Goal: Task Accomplishment & Management: Use online tool/utility

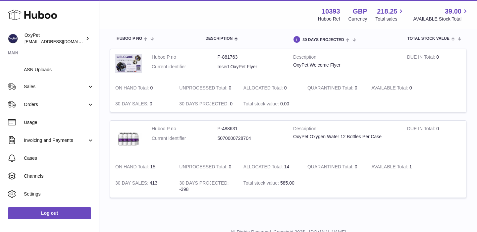
scroll to position [118, 0]
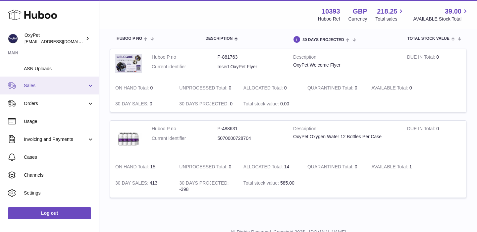
click at [77, 90] on link "Sales" at bounding box center [49, 86] width 99 height 18
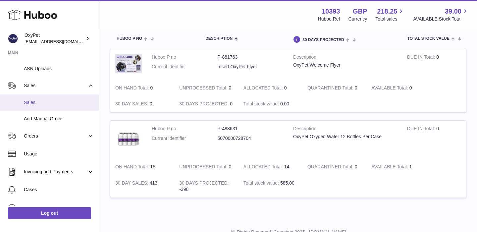
click at [66, 102] on span "Sales" at bounding box center [59, 102] width 70 height 6
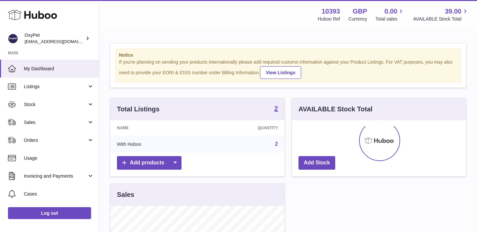
scroll to position [103, 174]
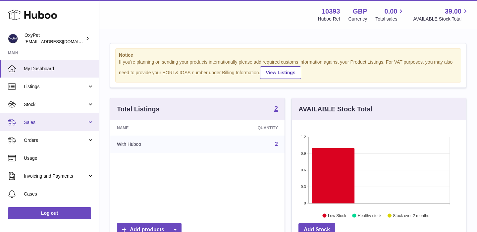
click at [64, 121] on span "Sales" at bounding box center [55, 122] width 63 height 6
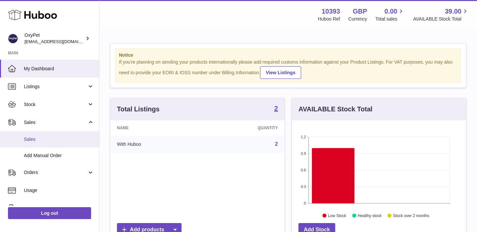
click at [53, 137] on span "Sales" at bounding box center [59, 139] width 70 height 6
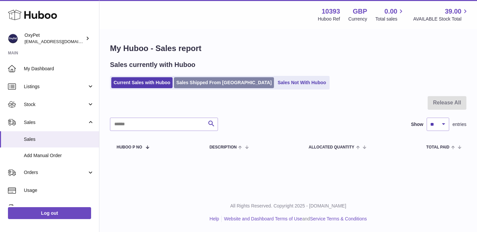
click at [196, 81] on link "Sales Shipped From Huboo" at bounding box center [224, 82] width 100 height 11
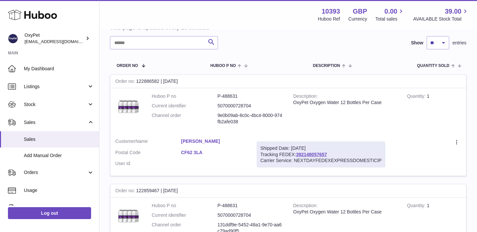
scroll to position [71, 0]
